Goal: Task Accomplishment & Management: Complete application form

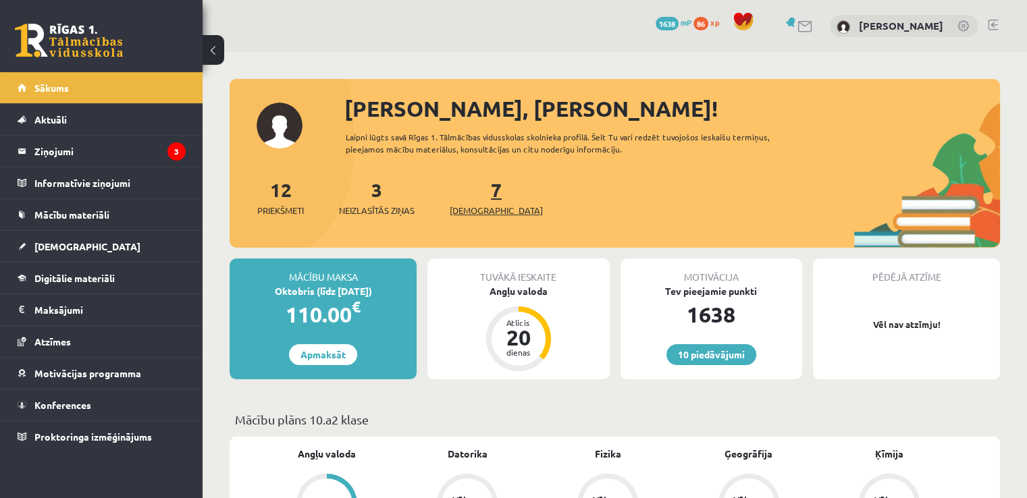
click at [473, 205] on span "[DEMOGRAPHIC_DATA]" at bounding box center [496, 211] width 93 height 14
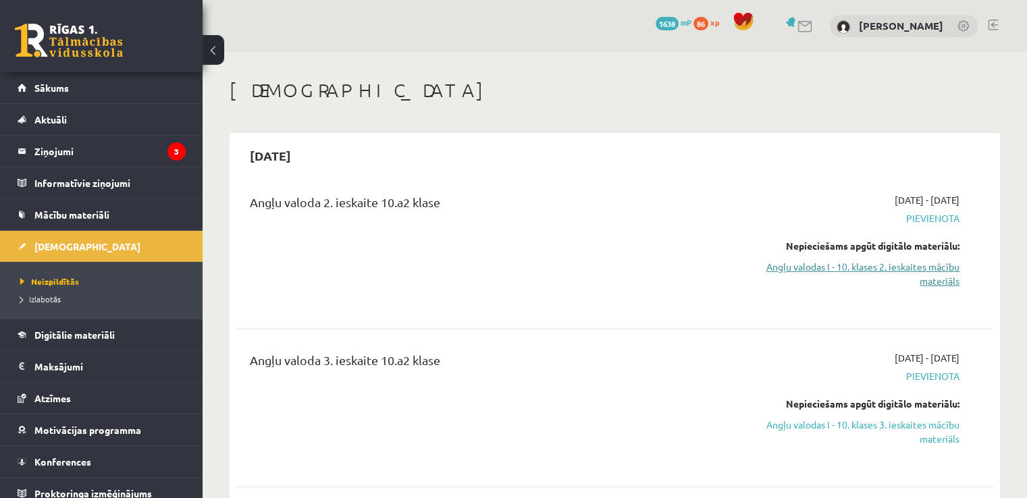
click at [925, 271] on link "Angļu valodas I - 10. klases 2. ieskaites mācību materiāls" at bounding box center [847, 274] width 223 height 28
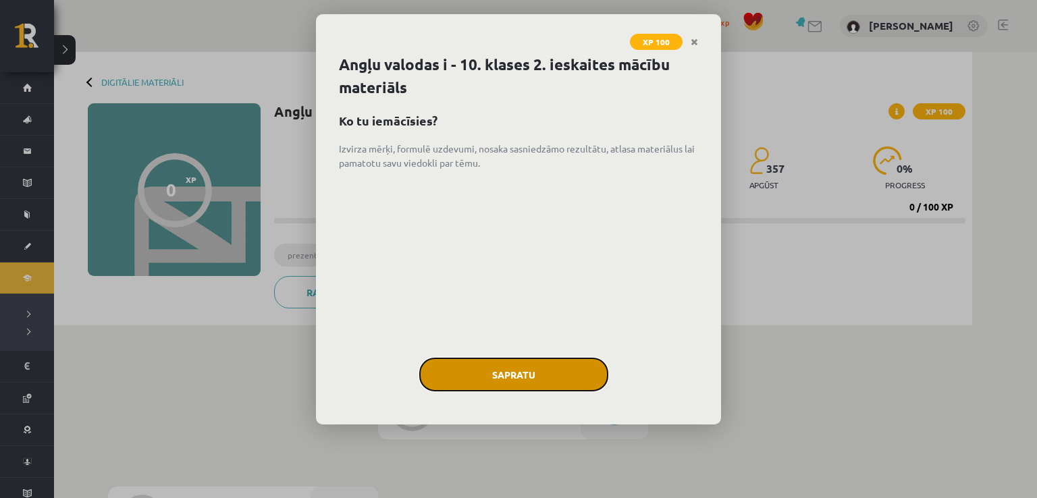
click at [521, 363] on button "Sapratu" at bounding box center [513, 375] width 189 height 34
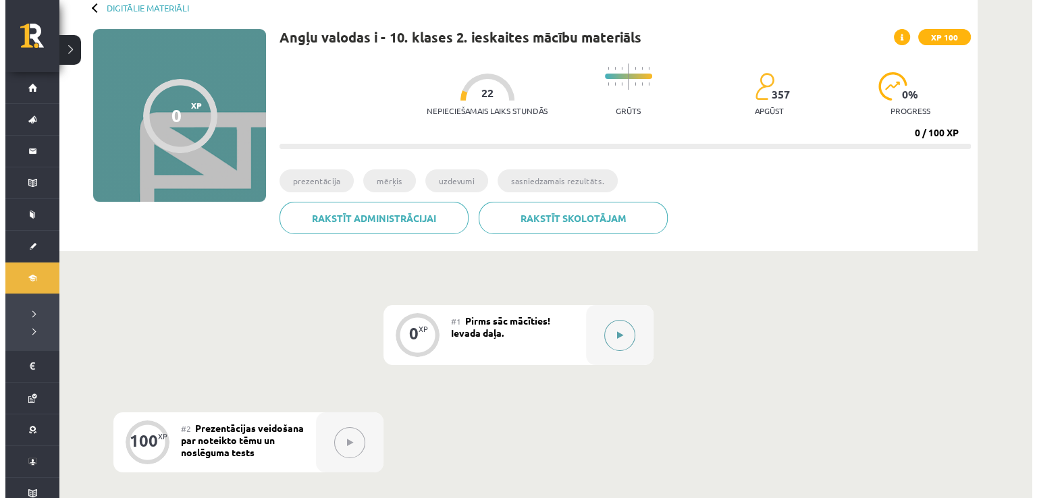
scroll to position [76, 0]
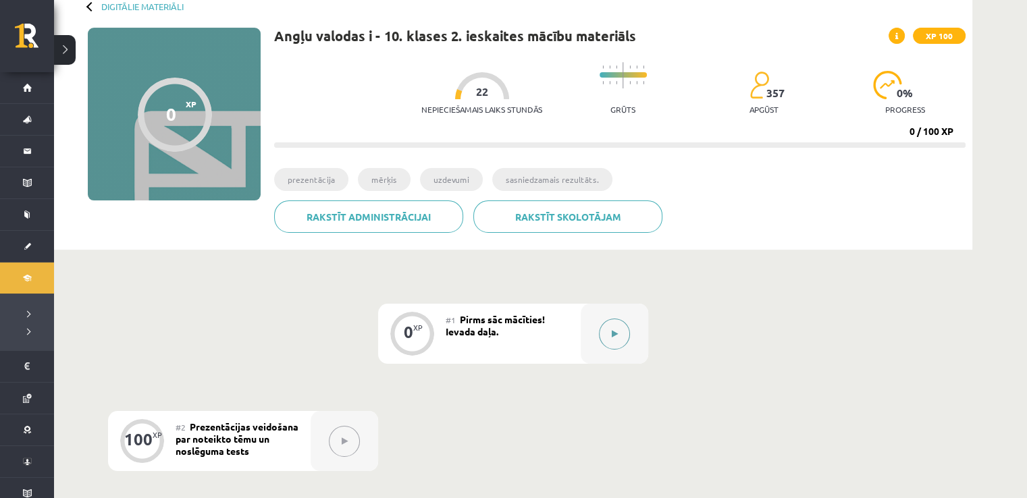
click at [610, 334] on button at bounding box center [614, 334] width 31 height 31
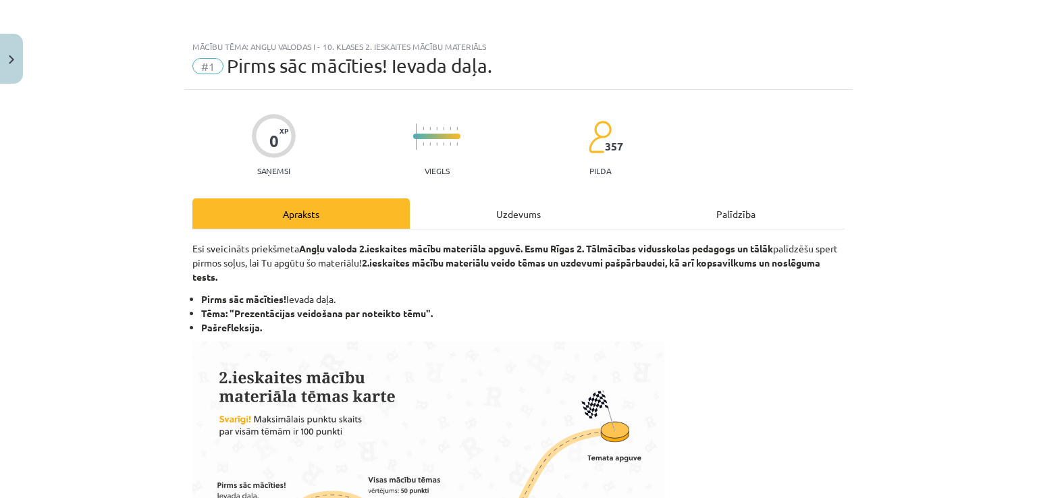
click at [504, 221] on div "Uzdevums" at bounding box center [518, 213] width 217 height 30
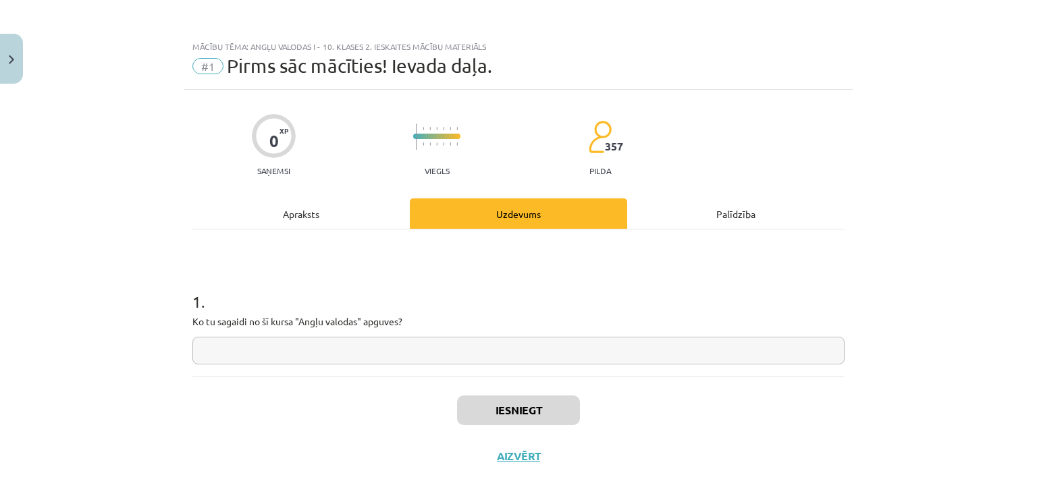
scroll to position [14, 0]
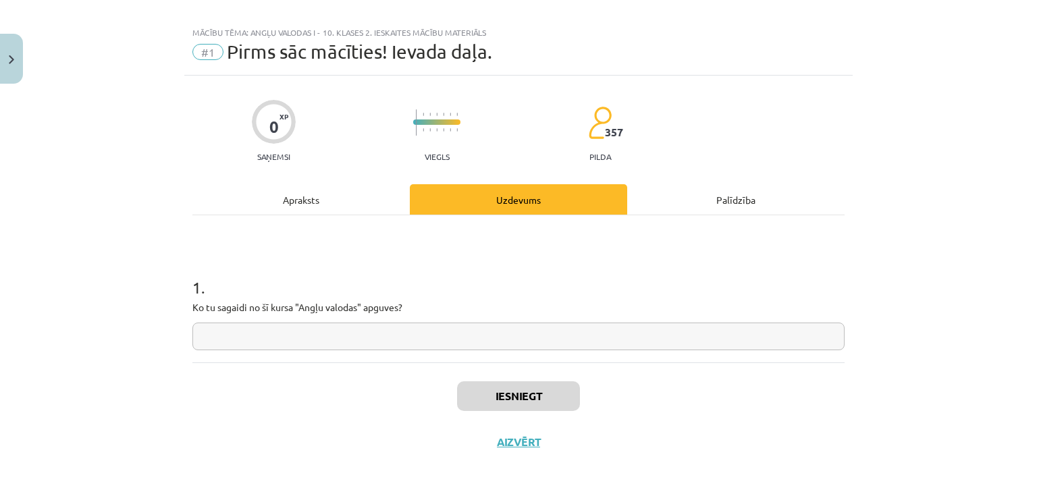
click at [258, 330] on input "text" at bounding box center [518, 337] width 652 height 28
click at [298, 197] on div "Apraksts" at bounding box center [300, 199] width 217 height 30
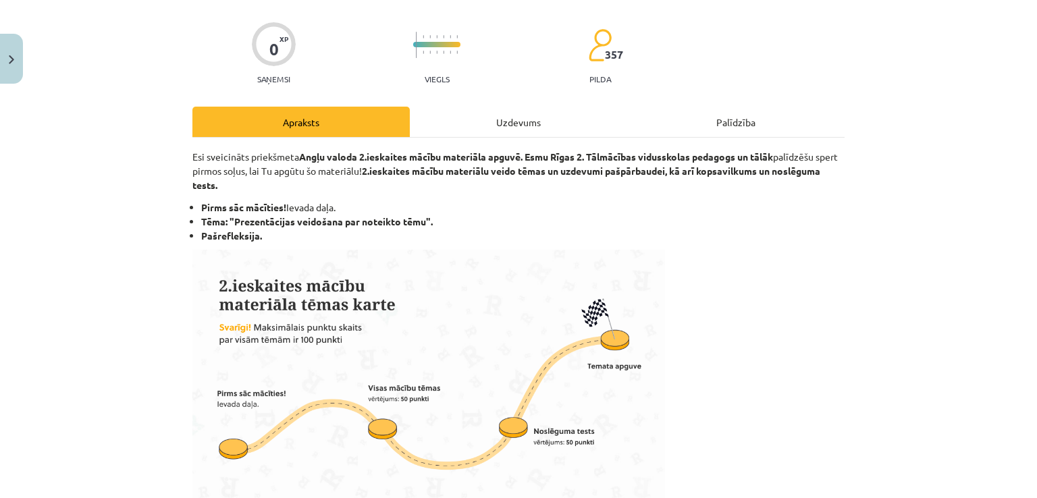
scroll to position [0, 0]
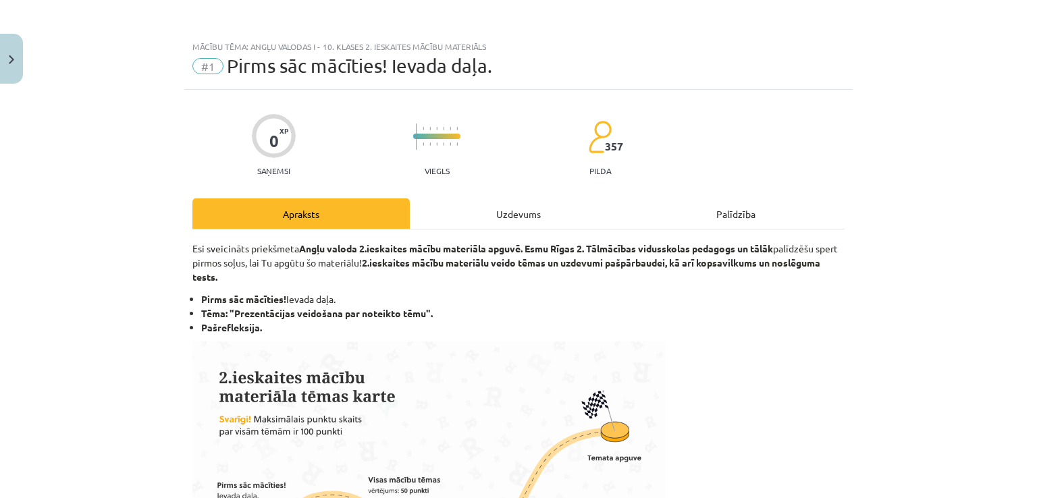
click at [483, 220] on div "Uzdevums" at bounding box center [518, 213] width 217 height 30
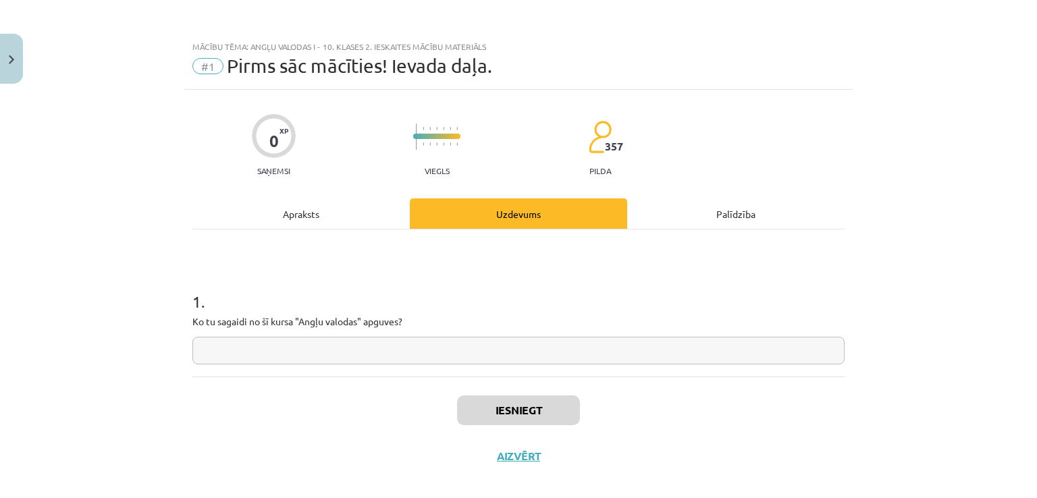
scroll to position [14, 0]
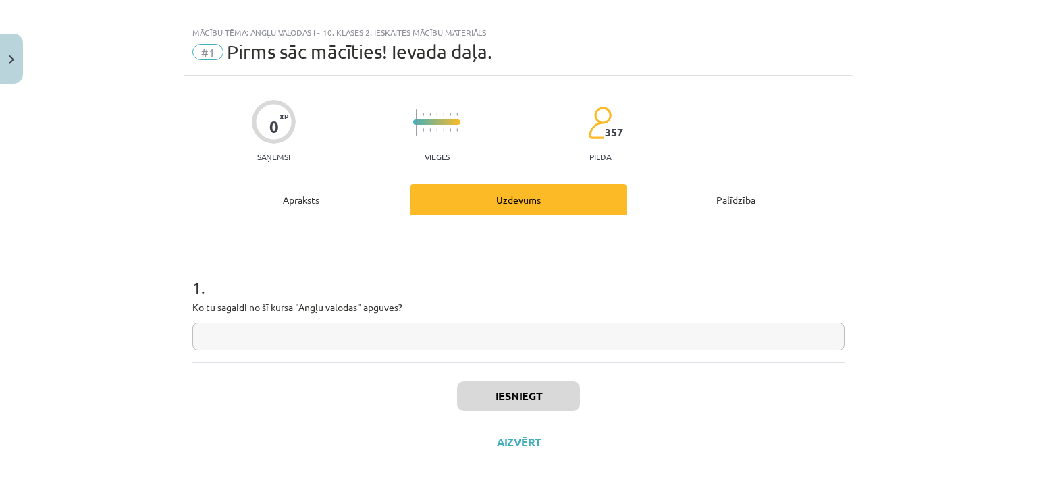
click at [352, 320] on div "1 . Ko tu sagaidi no šī kursa "Angļu valodas" apguves?" at bounding box center [518, 302] width 652 height 96
click at [348, 330] on input "text" at bounding box center [518, 337] width 652 height 28
type input "*"
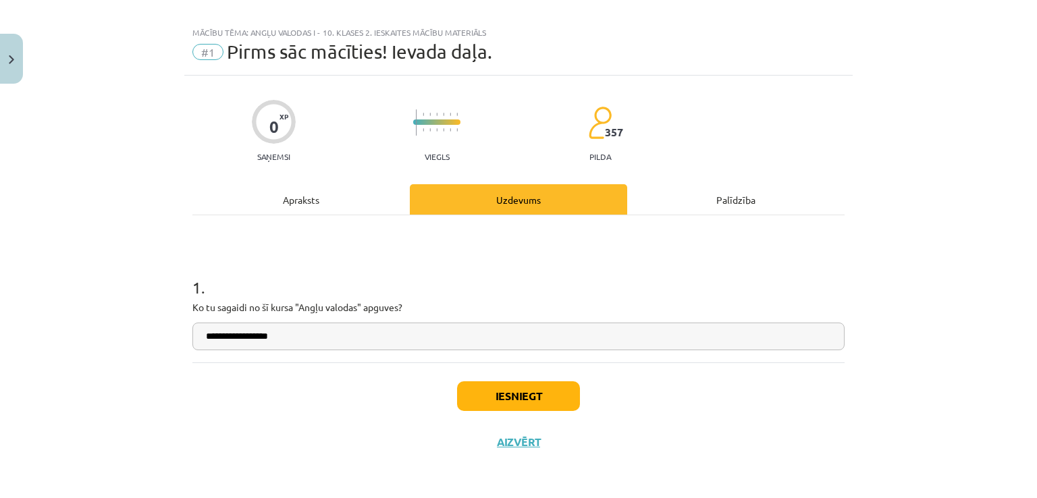
type input "**********"
click at [513, 383] on button "Iesniegt" at bounding box center [518, 396] width 123 height 30
click at [315, 327] on input "**********" at bounding box center [518, 337] width 652 height 28
click at [316, 335] on input "**********" at bounding box center [518, 337] width 652 height 28
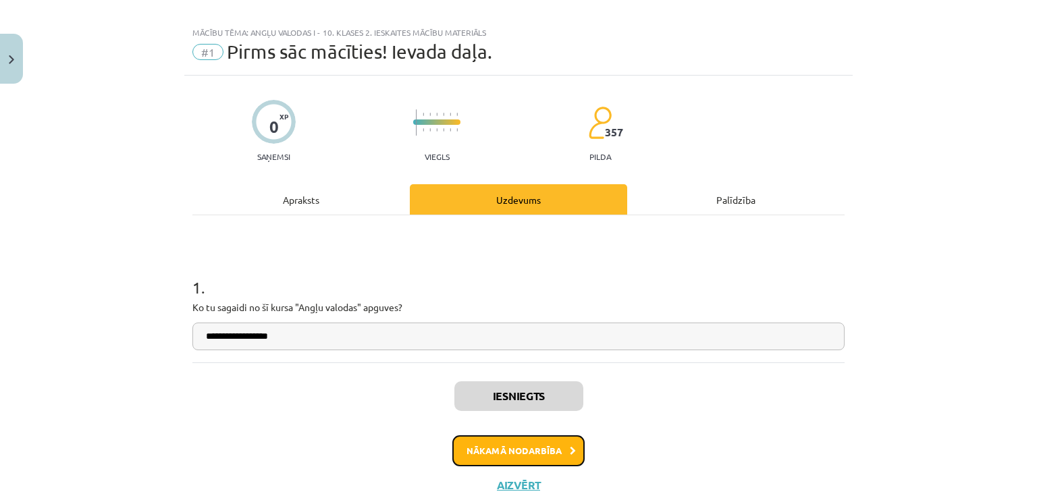
click at [529, 450] on button "Nākamā nodarbība" at bounding box center [518, 450] width 132 height 31
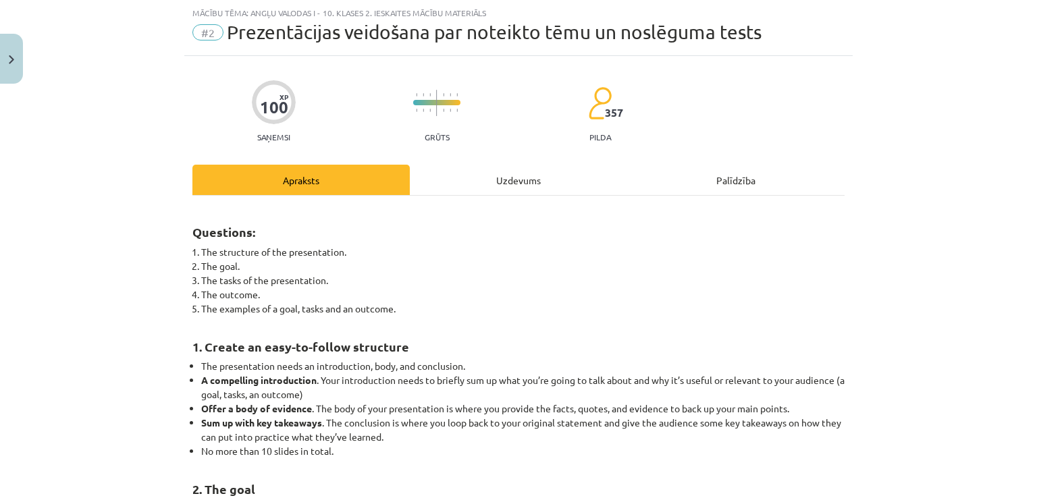
click at [494, 184] on div "Uzdevums" at bounding box center [518, 180] width 217 height 30
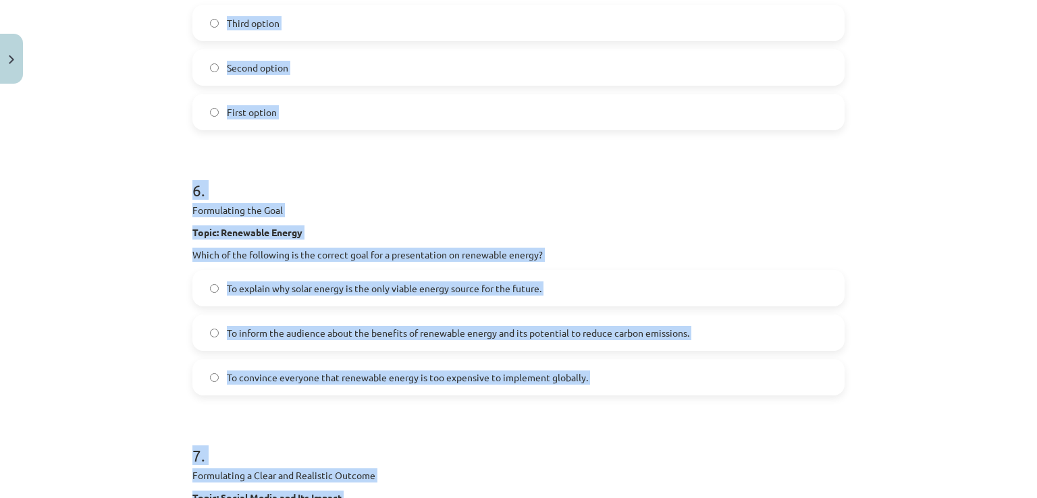
scroll to position [2271, 0]
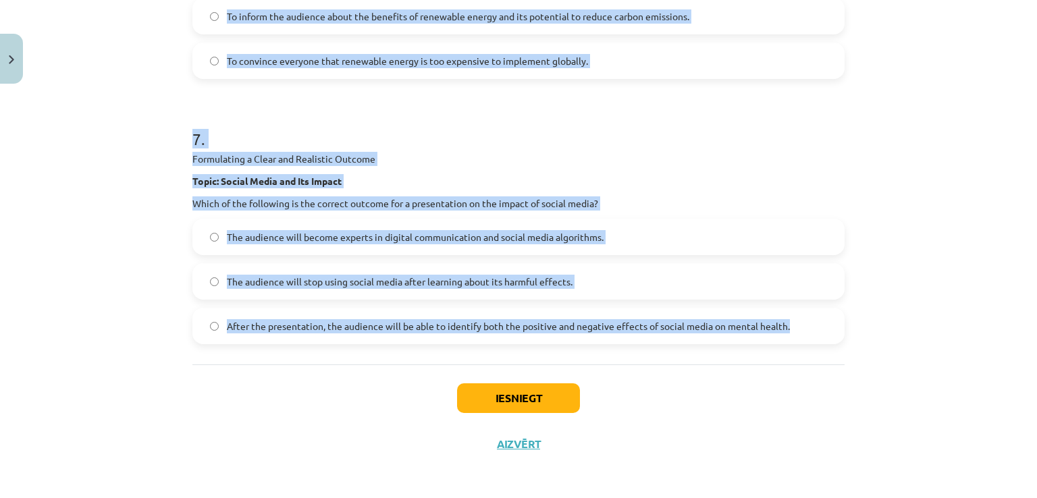
drag, startPoint x: 186, startPoint y: 252, endPoint x: 826, endPoint y: 338, distance: 645.7
copy form "Match Each Word with Its Definition Instructions: Match the vocabulary terms re…"
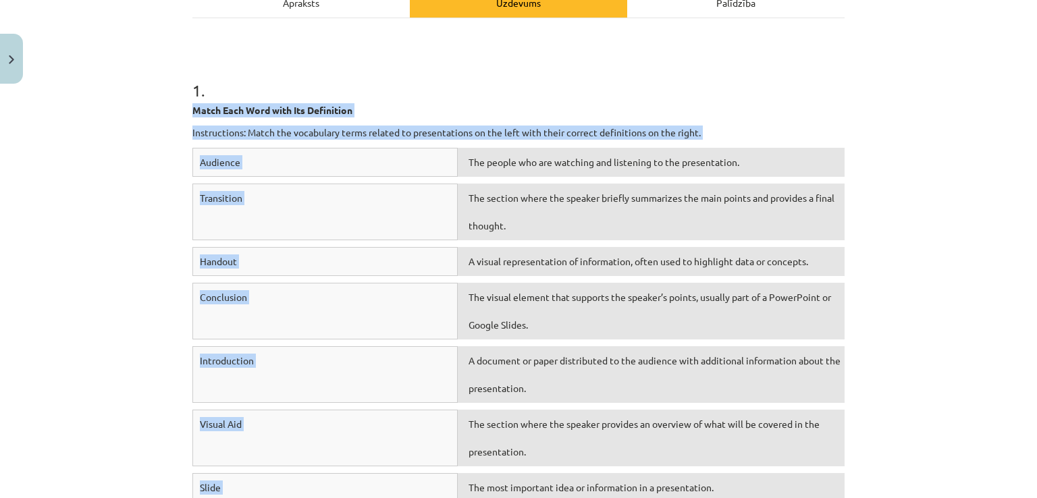
scroll to position [0, 0]
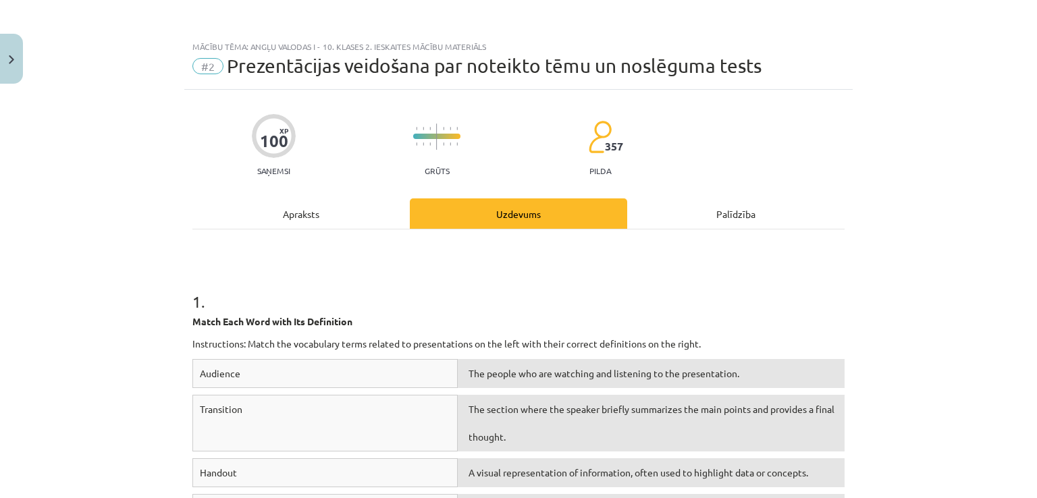
click at [878, 231] on div "Mācību tēma: Angļu valodas i - 10. klases 2. ieskaites mācību materiāls #2 Prez…" at bounding box center [518, 249] width 1037 height 498
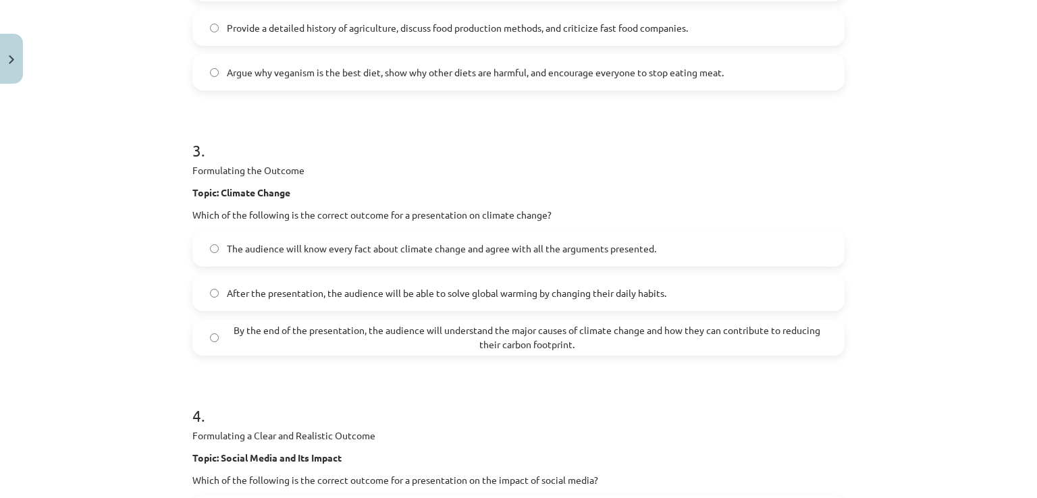
scroll to position [782, 0]
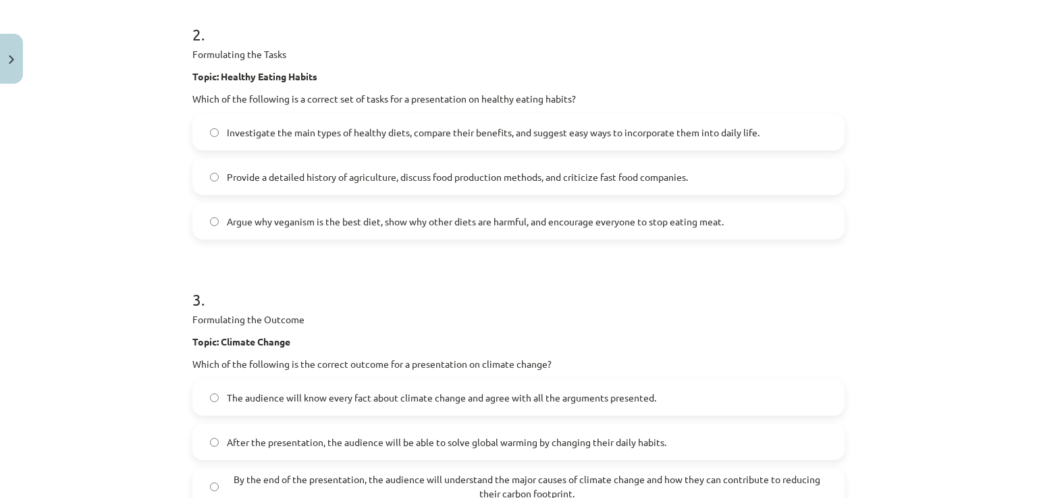
click at [277, 128] on span "Investigate the main types of healthy diets, compare their benefits, and sugges…" at bounding box center [493, 133] width 533 height 14
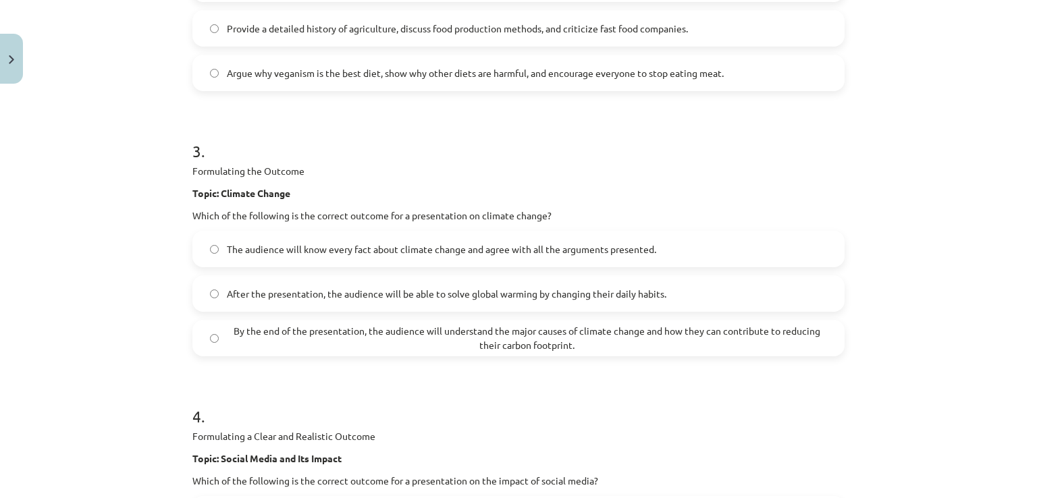
scroll to position [942, 0]
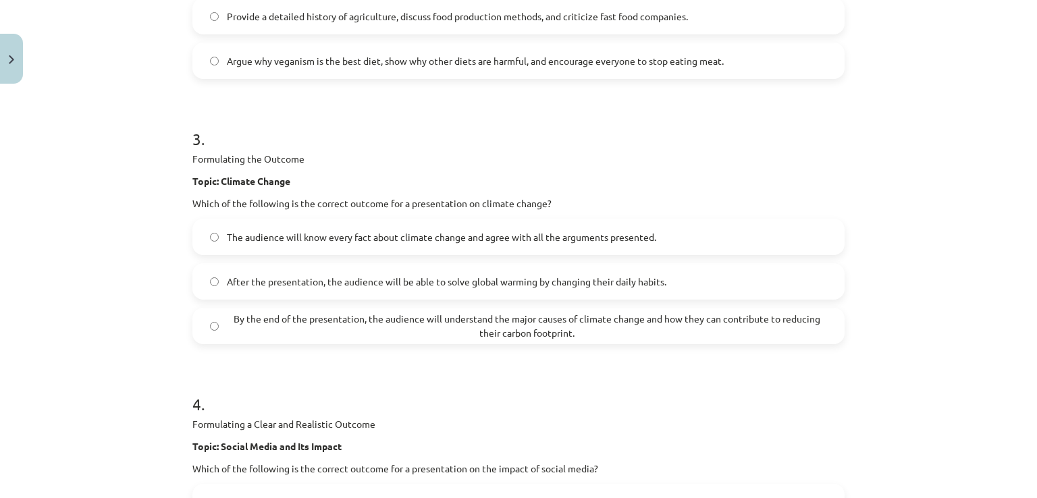
click at [275, 317] on span "By the end of the presentation, the audience will understand the major causes o…" at bounding box center [527, 326] width 600 height 28
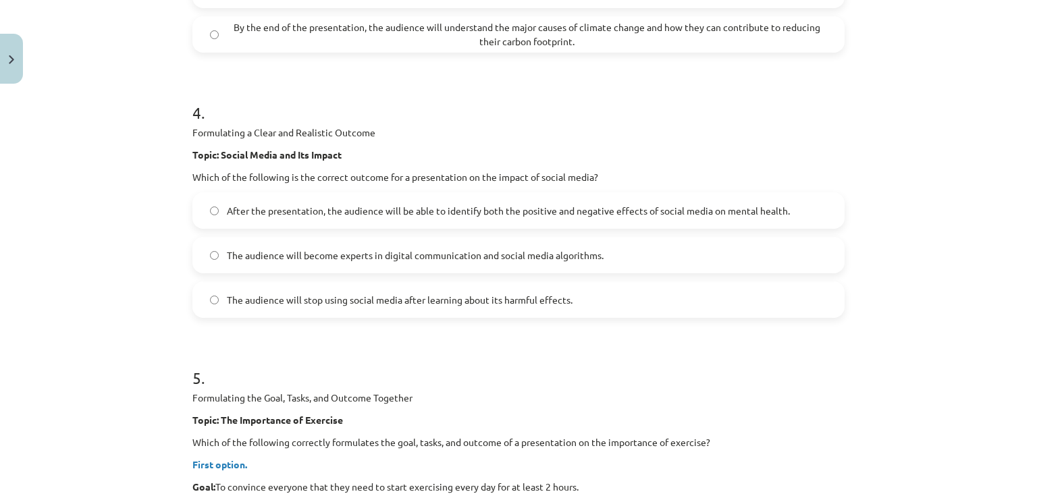
scroll to position [1247, 0]
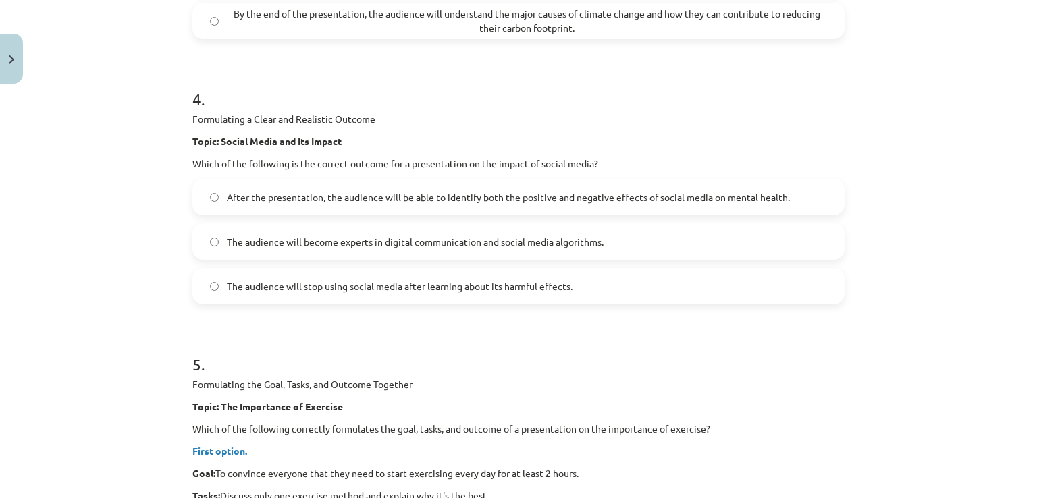
click at [234, 194] on span "After the presentation, the audience will be able to identify both the positive…" at bounding box center [508, 197] width 563 height 14
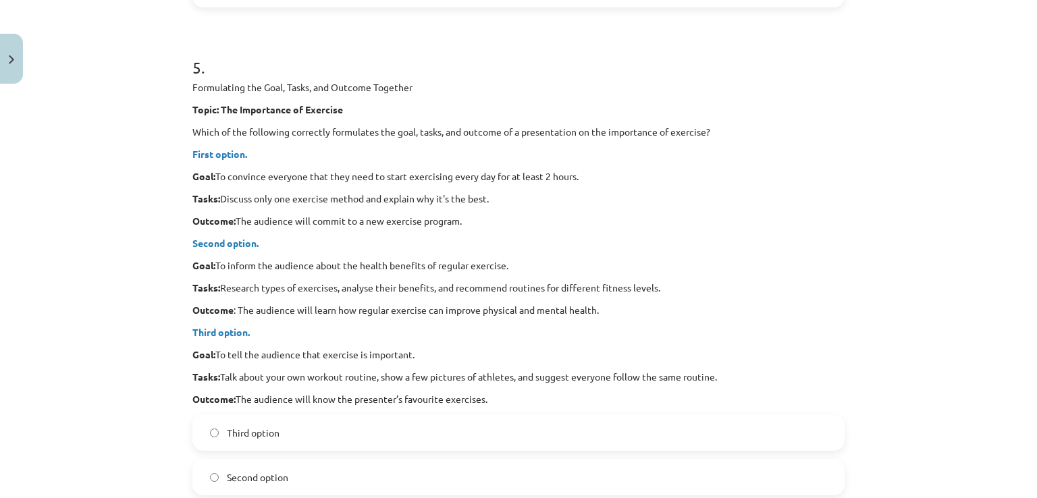
scroll to position [1545, 0]
click at [216, 150] on strong "First option." at bounding box center [219, 153] width 55 height 12
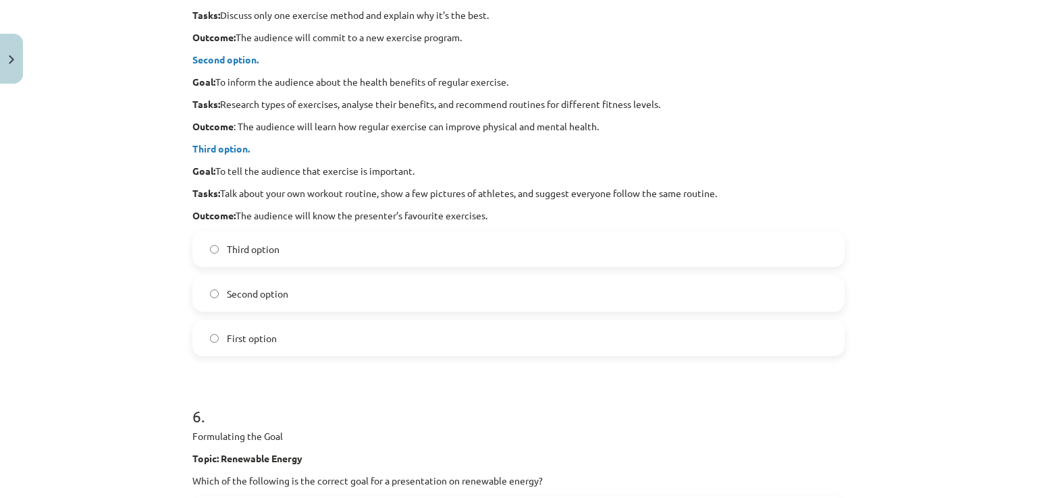
scroll to position [1729, 0]
click at [292, 299] on label "Second option" at bounding box center [518, 293] width 649 height 34
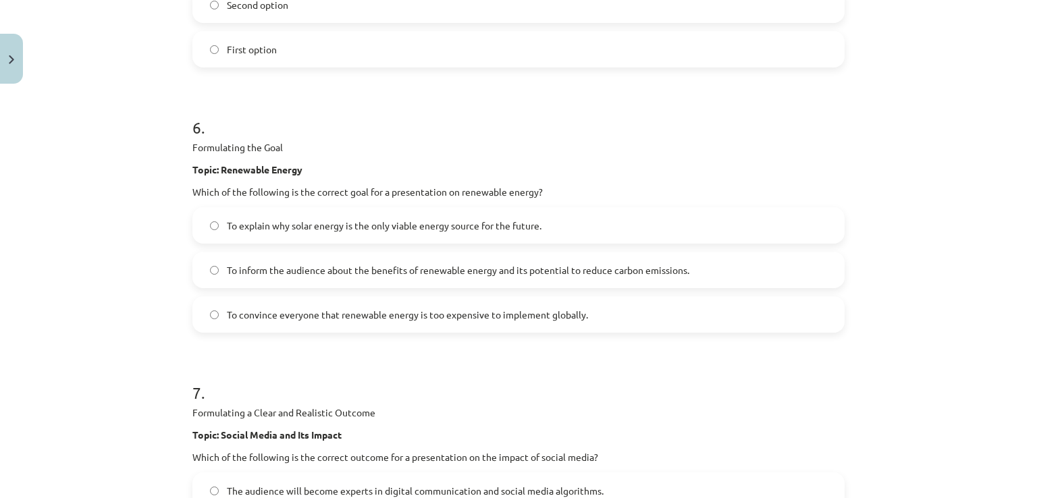
scroll to position [2070, 0]
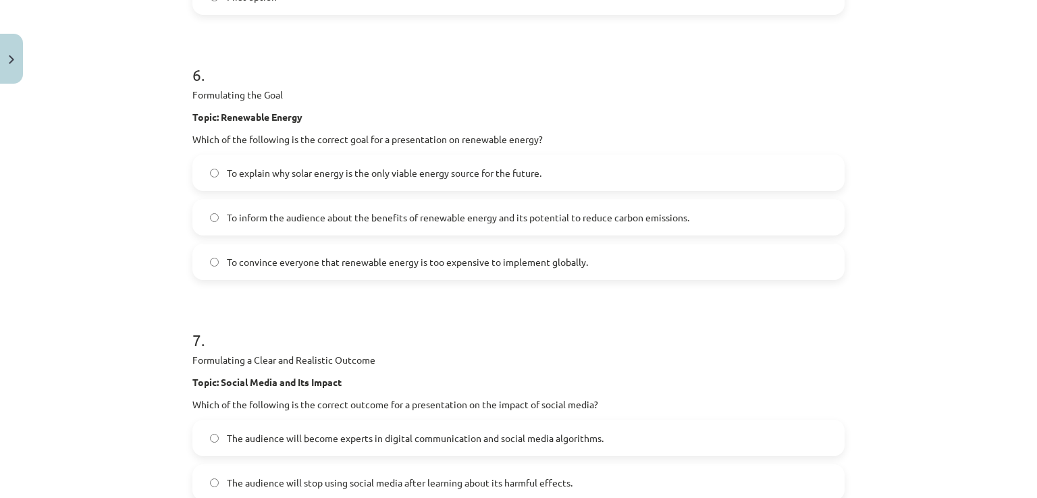
click at [260, 213] on span "To inform the audience about the benefits of renewable energy and its potential…" at bounding box center [458, 218] width 462 height 14
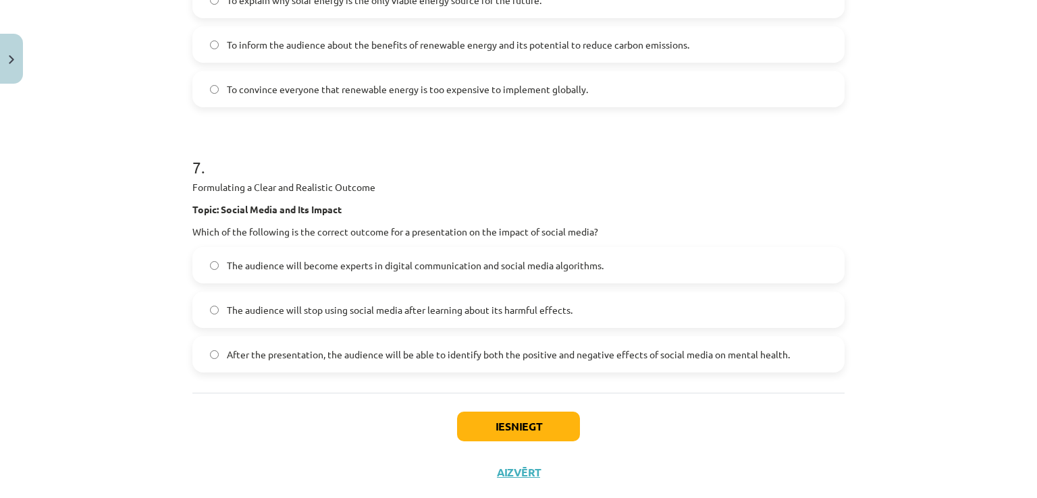
scroll to position [2271, 0]
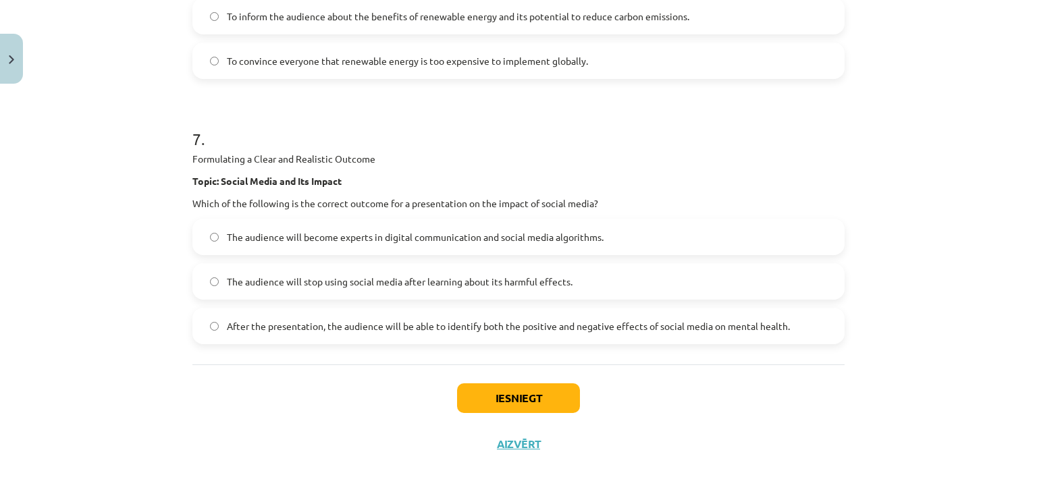
click at [248, 329] on span "After the presentation, the audience will be able to identify both the positive…" at bounding box center [508, 326] width 563 height 14
click at [511, 401] on button "Iesniegt" at bounding box center [518, 398] width 123 height 30
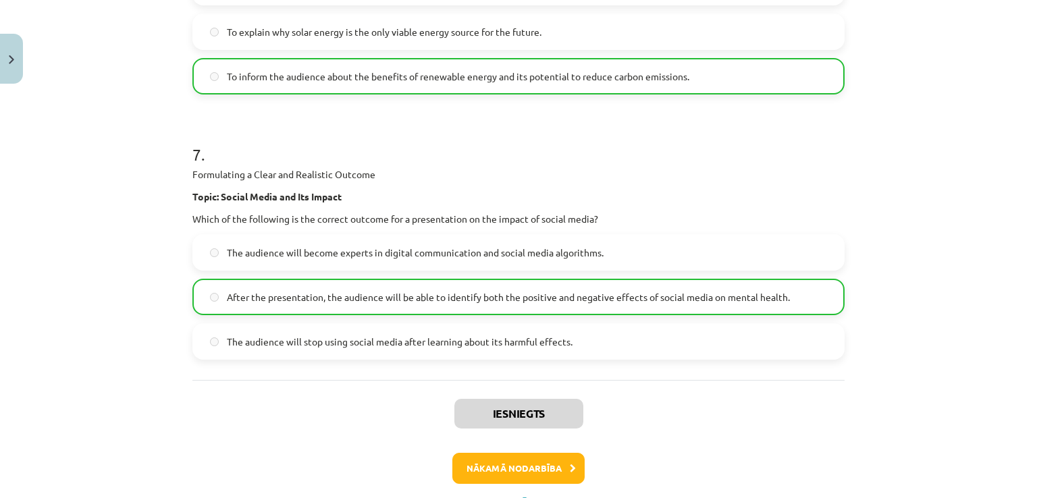
scroll to position [2314, 0]
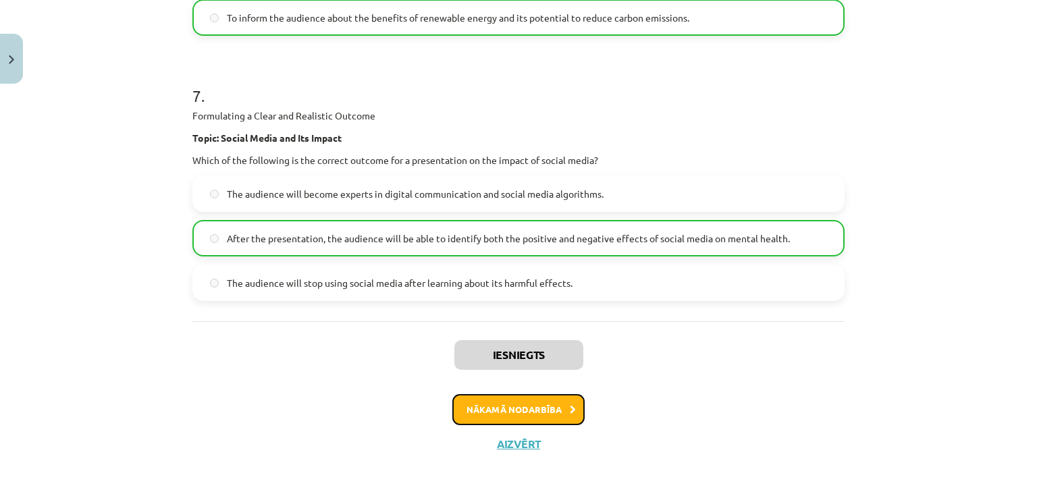
click at [514, 406] on button "Nākamā nodarbība" at bounding box center [518, 409] width 132 height 31
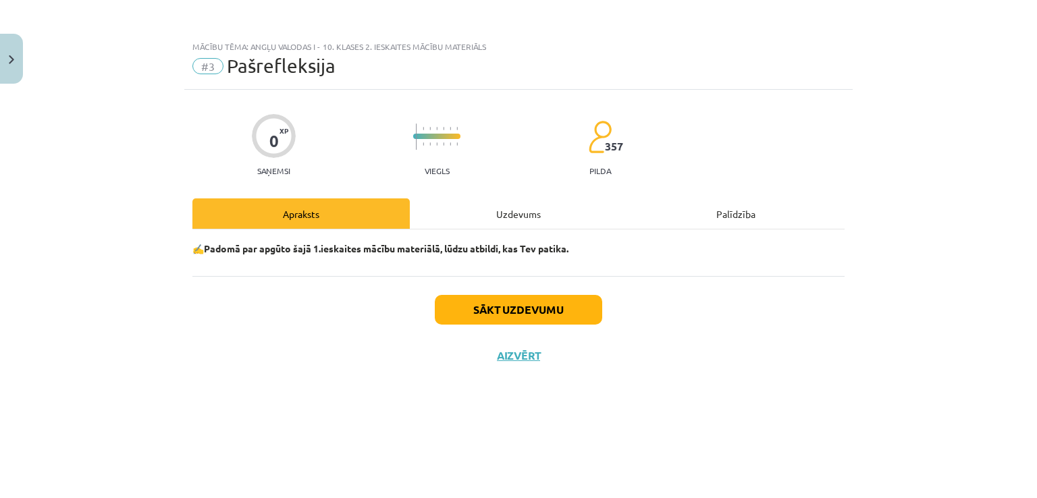
scroll to position [0, 0]
click at [510, 221] on div "Uzdevums" at bounding box center [518, 213] width 217 height 30
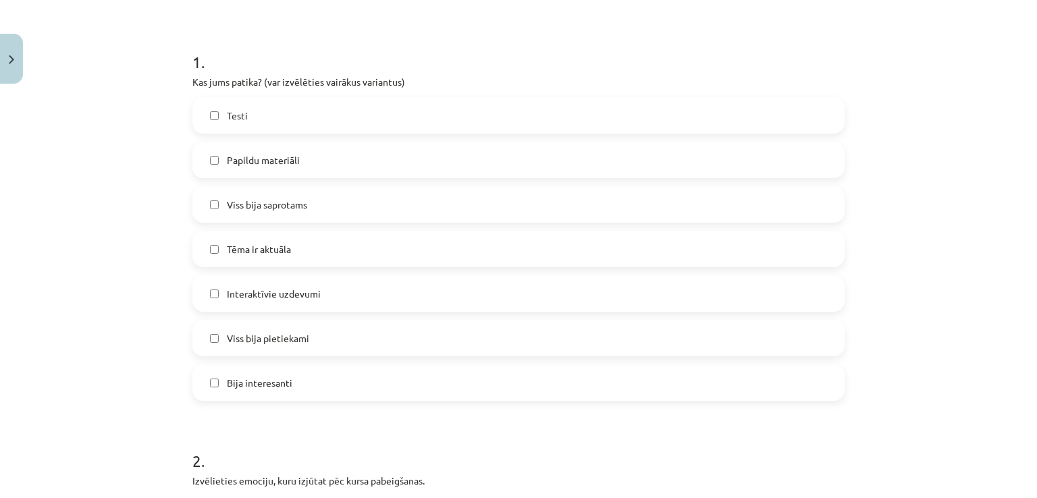
scroll to position [240, 0]
click at [257, 160] on span "Papildu materiāli" at bounding box center [263, 160] width 73 height 14
click at [251, 343] on span "Viss bija pietiekami" at bounding box center [268, 338] width 82 height 14
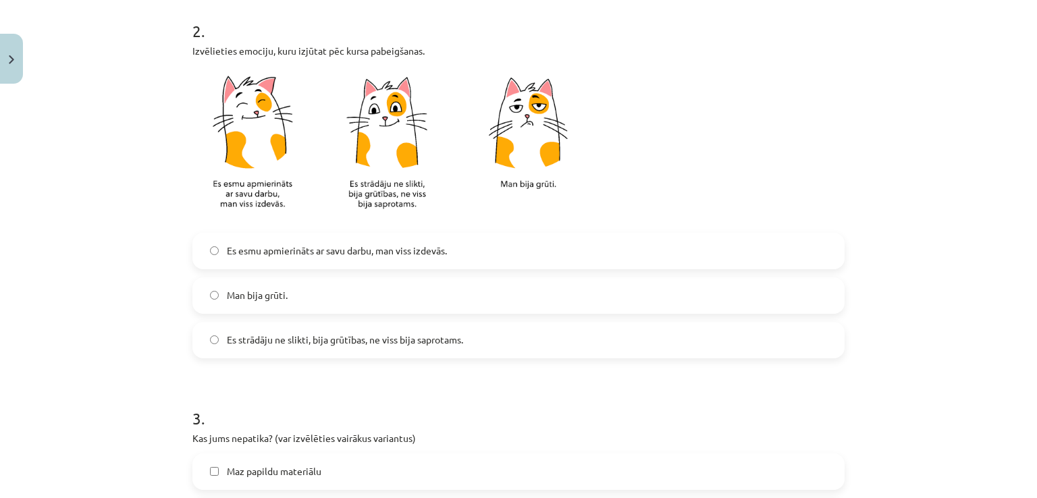
scroll to position [678, 0]
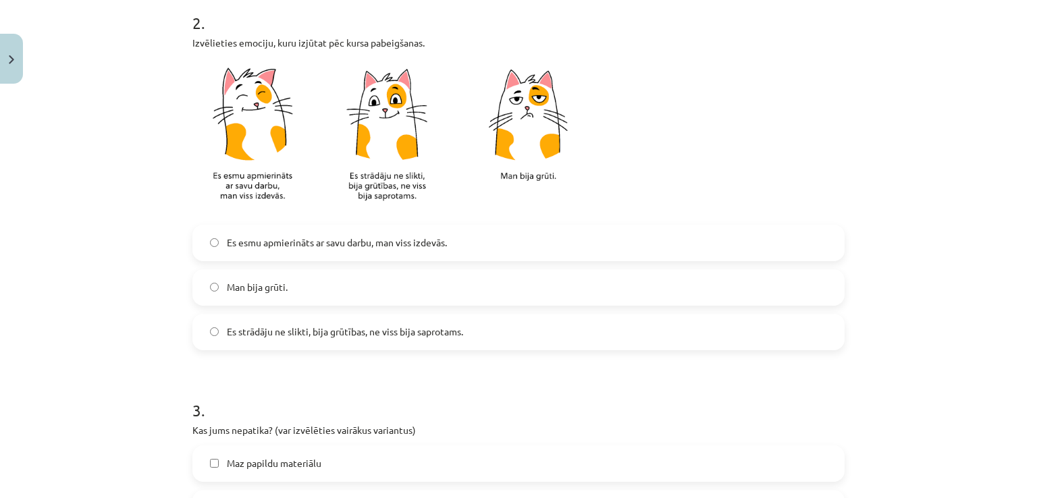
click at [262, 247] on span "Es esmu apmierināts ar savu darbu, man viss izdevās." at bounding box center [337, 243] width 220 height 14
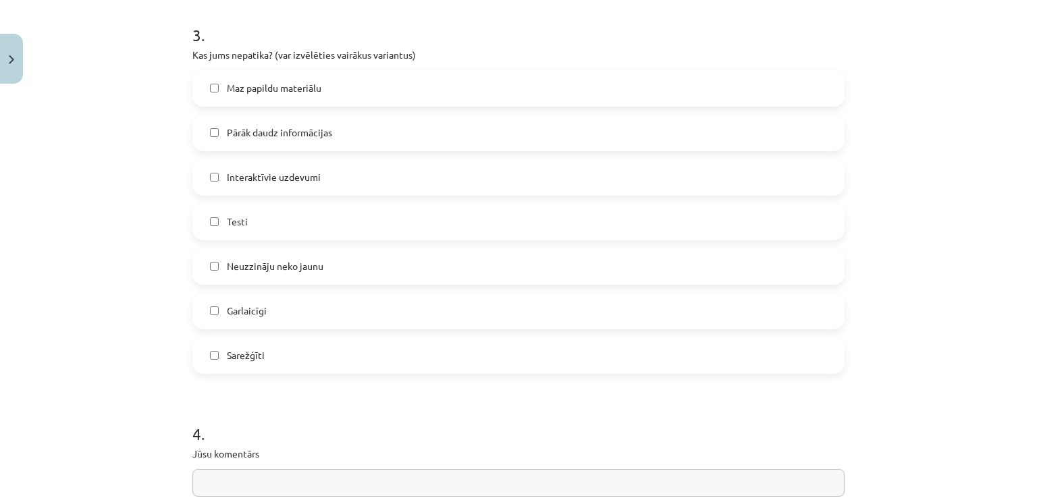
scroll to position [1053, 0]
click at [293, 142] on label "Pārāk daudz informācijas" at bounding box center [518, 133] width 649 height 34
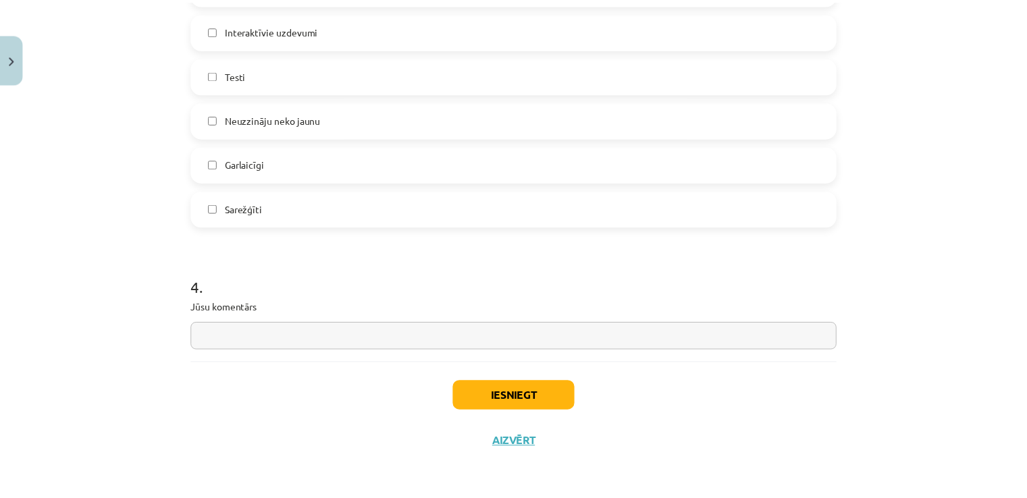
scroll to position [1199, 0]
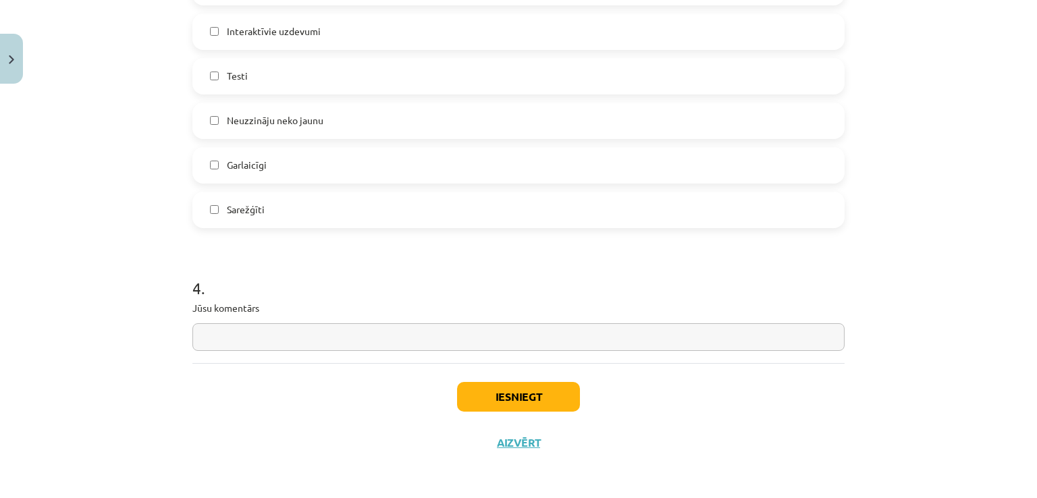
click at [224, 330] on input "text" at bounding box center [518, 337] width 652 height 28
type input "*"
type input "**********"
click at [497, 387] on button "Iesniegt" at bounding box center [518, 397] width 123 height 30
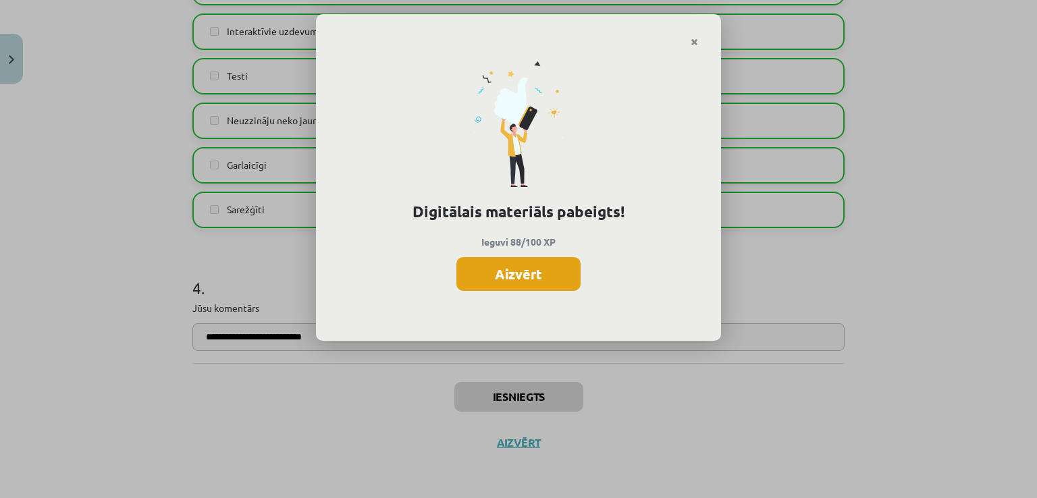
click at [519, 271] on button "Aizvērt" at bounding box center [518, 274] width 124 height 34
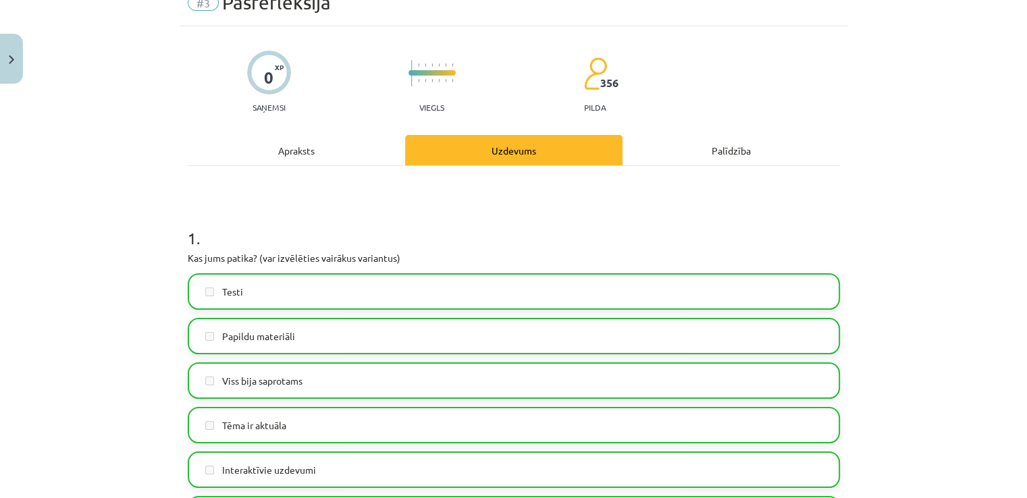
scroll to position [0, 0]
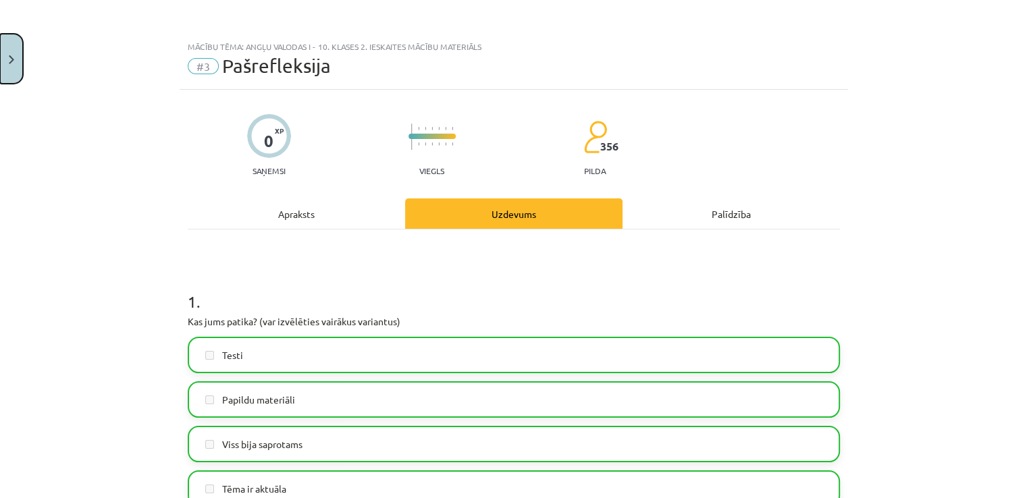
click at [5, 56] on button "Close" at bounding box center [11, 59] width 23 height 50
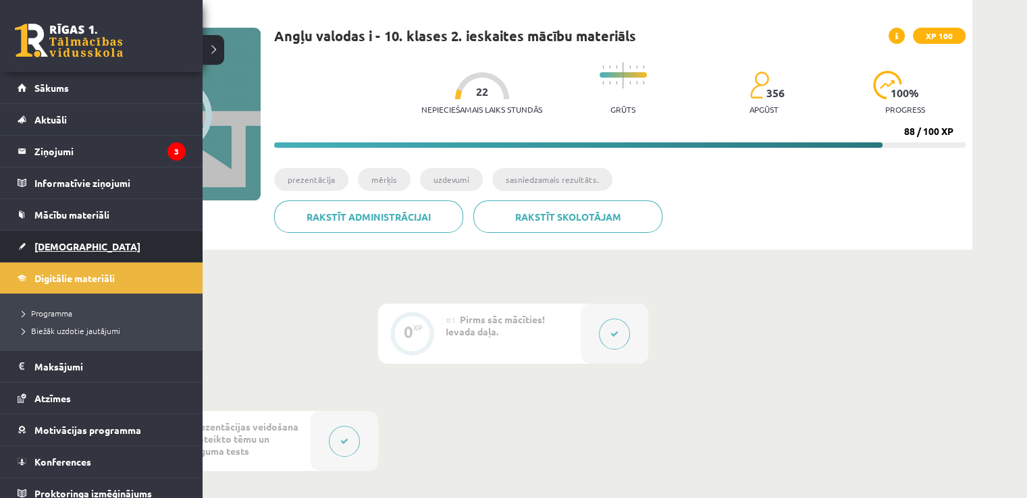
click at [57, 244] on span "[DEMOGRAPHIC_DATA]" at bounding box center [87, 246] width 106 height 12
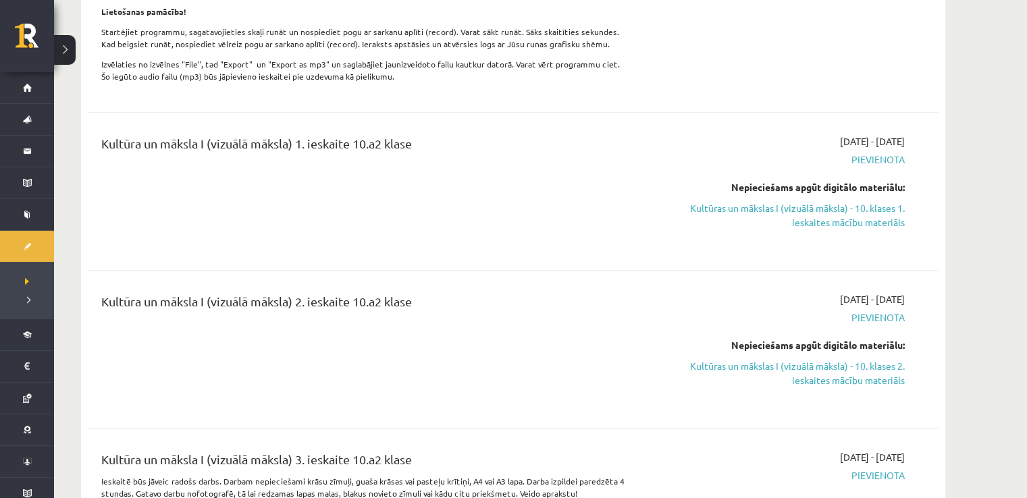
scroll to position [585, 0]
click at [805, 220] on link "Kultūras un mākslas I (vizuālā māksla) - 10. klases 1. ieskaites mācību materiā…" at bounding box center [777, 214] width 254 height 28
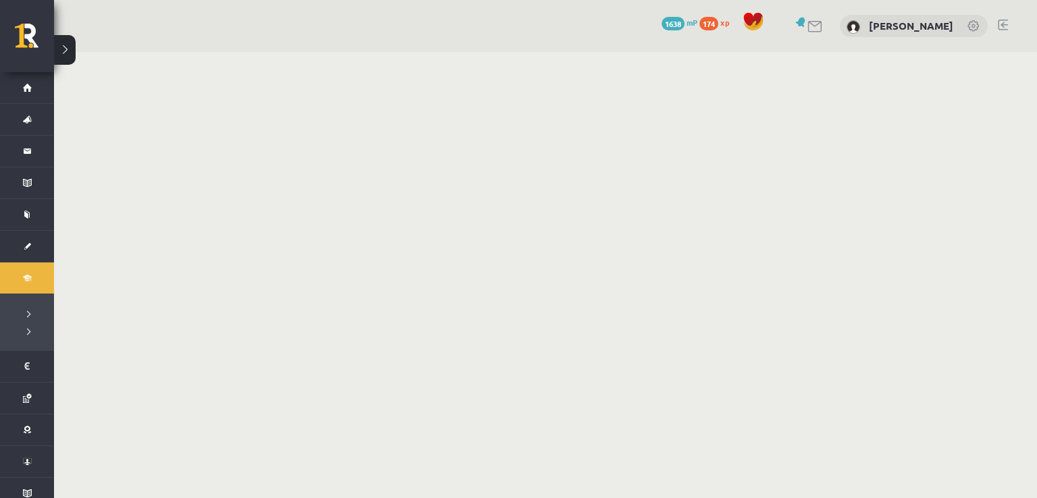
click at [29, 26] on link at bounding box center [34, 41] width 39 height 34
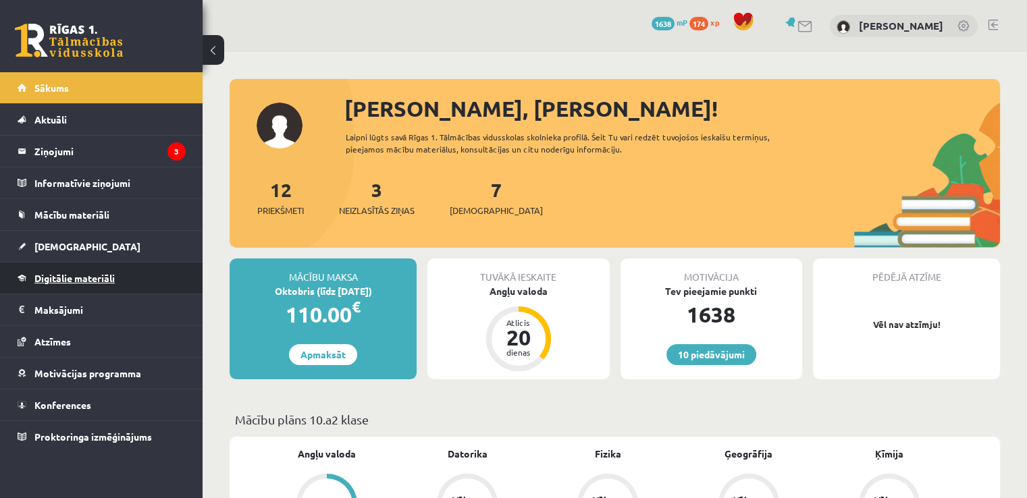
click at [84, 276] on span "Digitālie materiāli" at bounding box center [74, 278] width 80 height 12
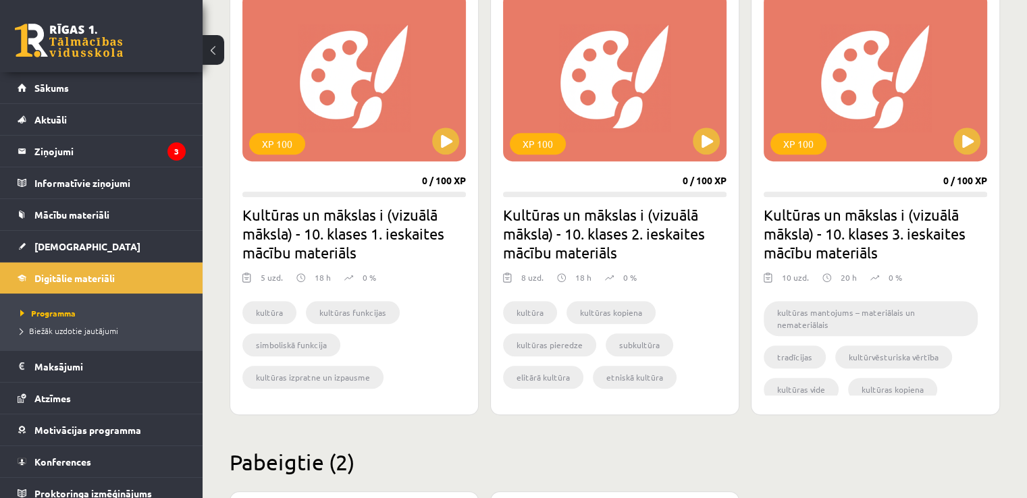
scroll to position [853, 0]
click at [356, 111] on div "XP 100" at bounding box center [353, 76] width 223 height 169
